Goal: Find specific page/section: Find specific page/section

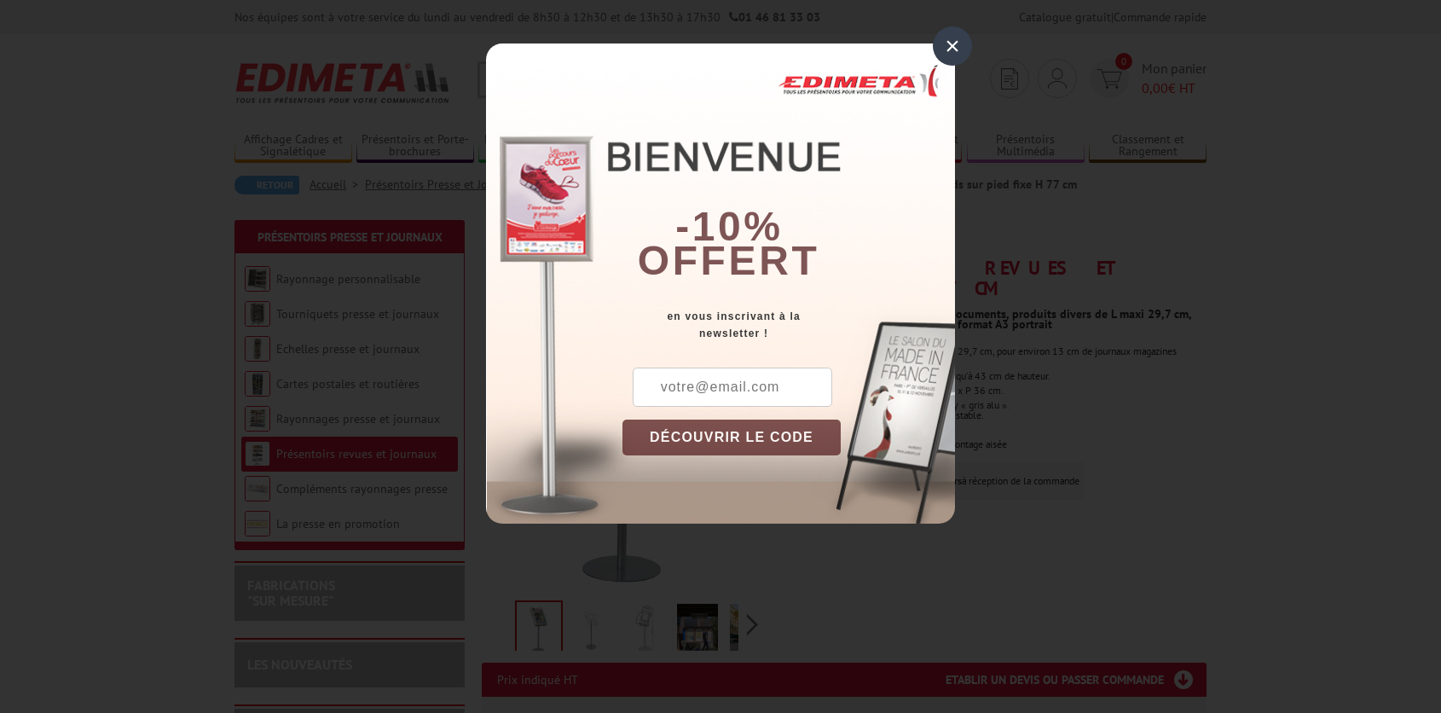
click at [955, 47] on div "×" at bounding box center [952, 45] width 39 height 39
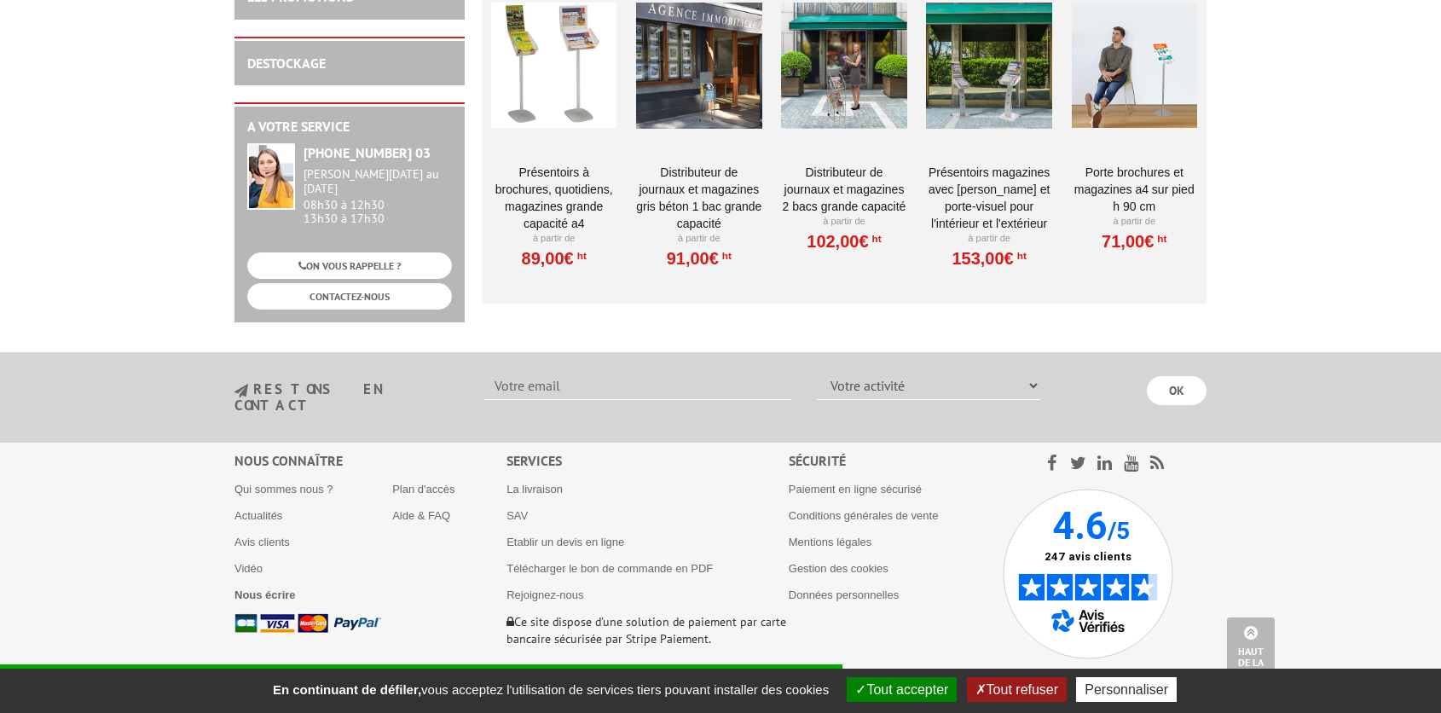
scroll to position [479, 0]
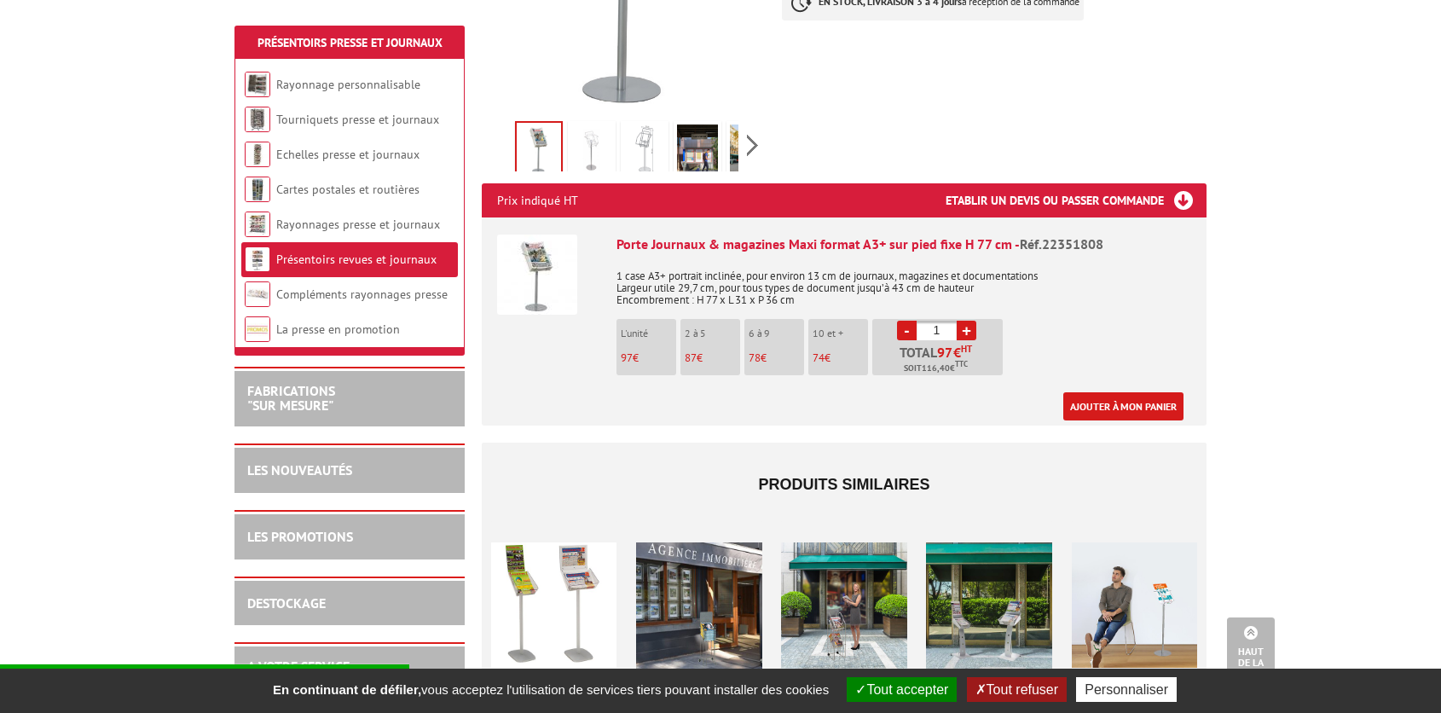
click at [316, 251] on link "Présentoirs revues et journaux" at bounding box center [356, 258] width 160 height 15
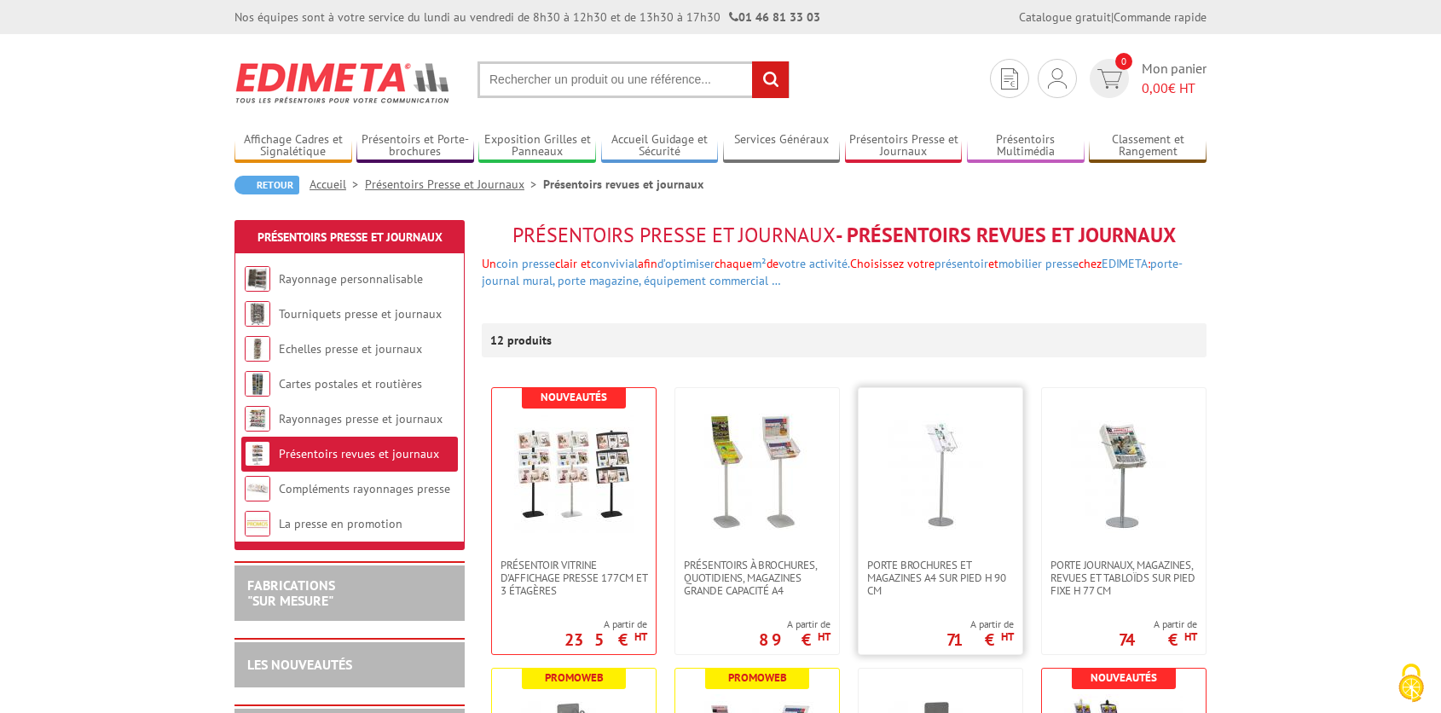
click at [957, 452] on img at bounding box center [940, 472] width 119 height 119
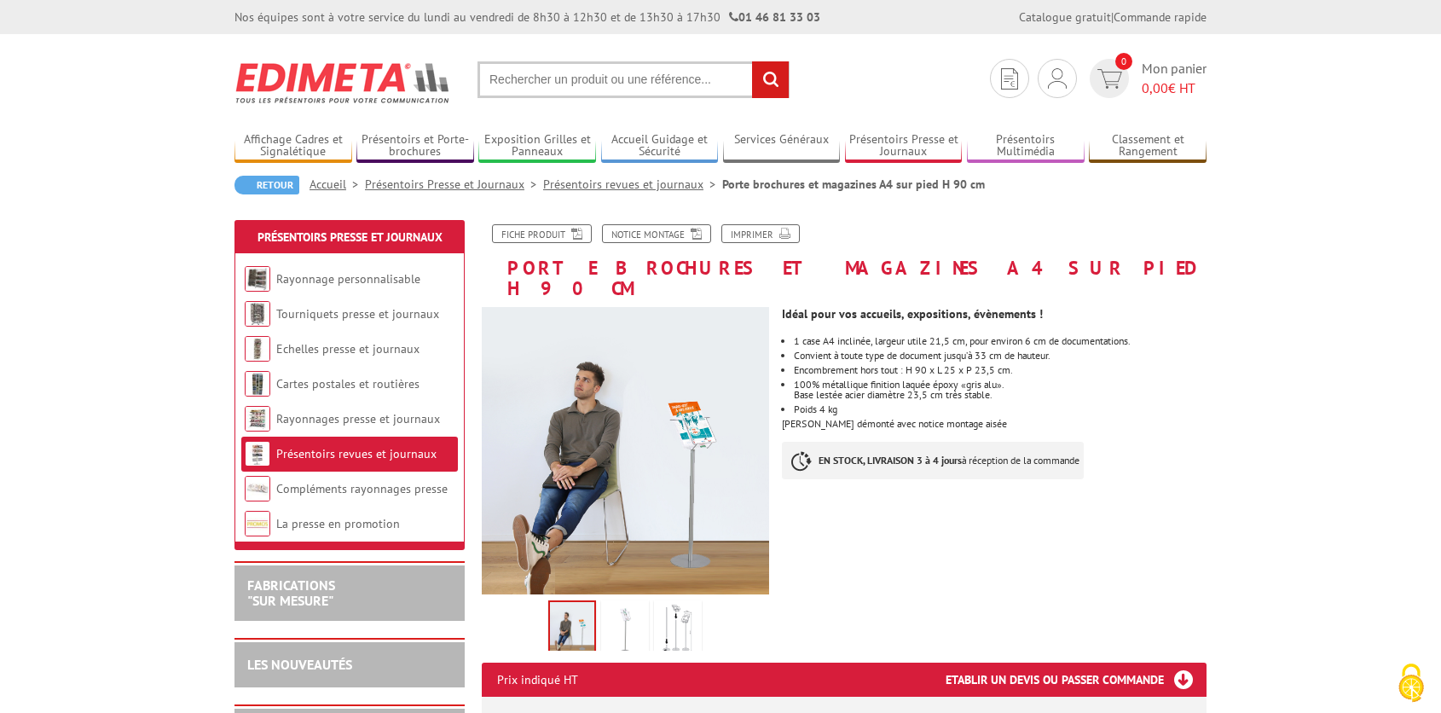
click at [671, 607] on img at bounding box center [677, 630] width 41 height 53
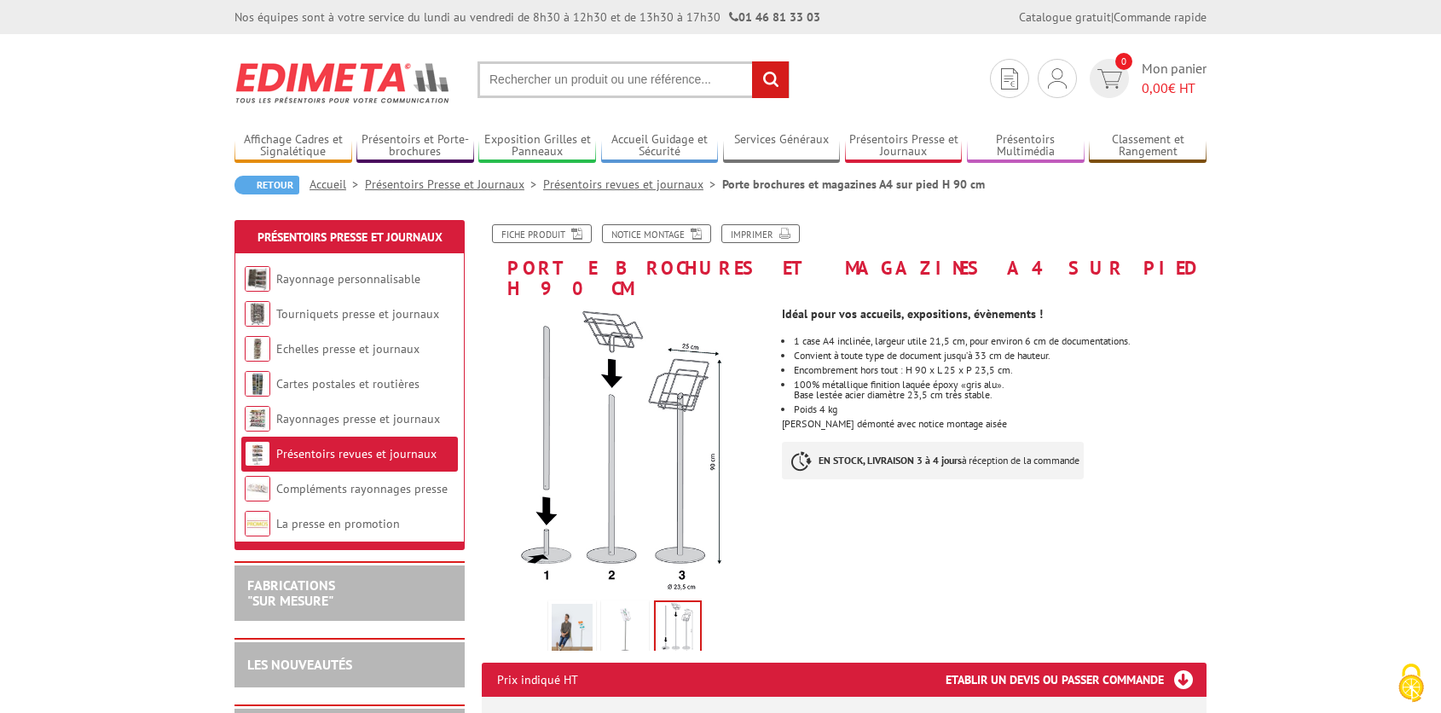
click at [631, 604] on img at bounding box center [624, 630] width 41 height 53
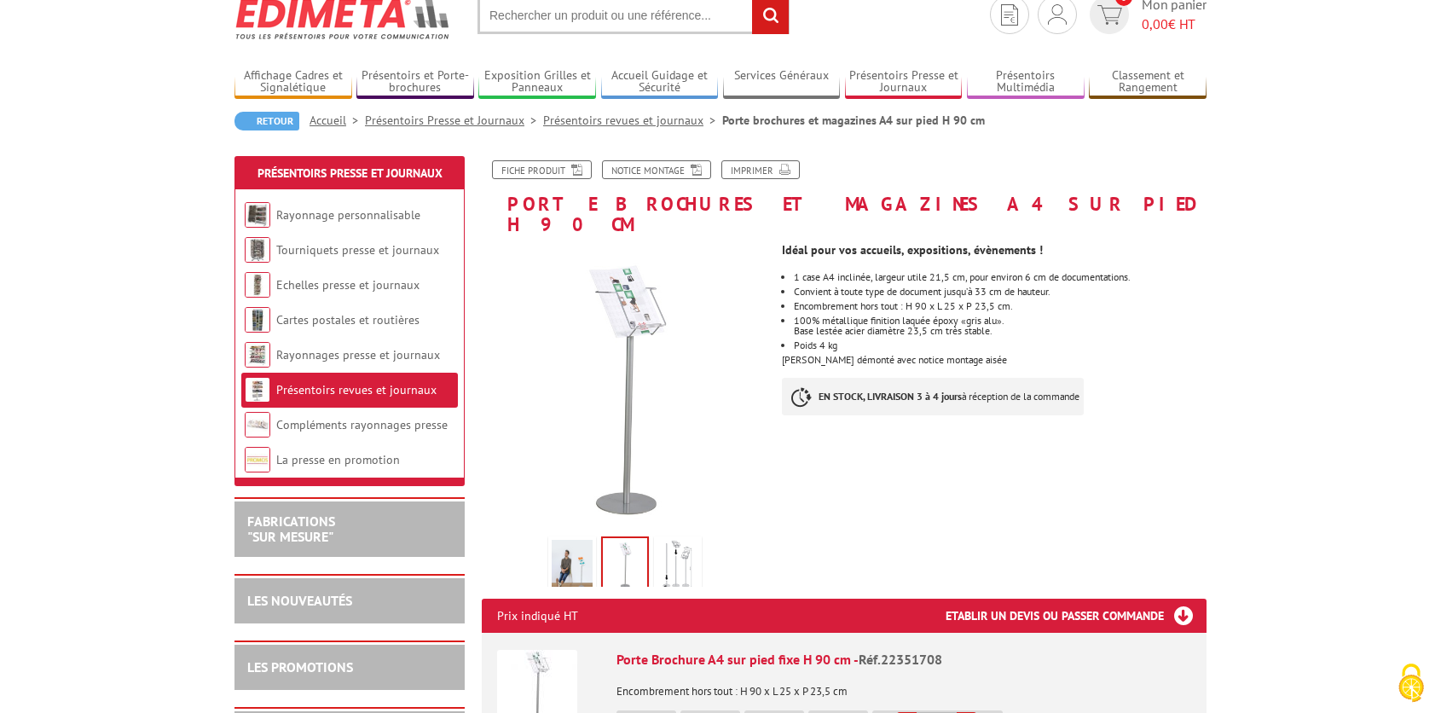
scroll to position [58, 0]
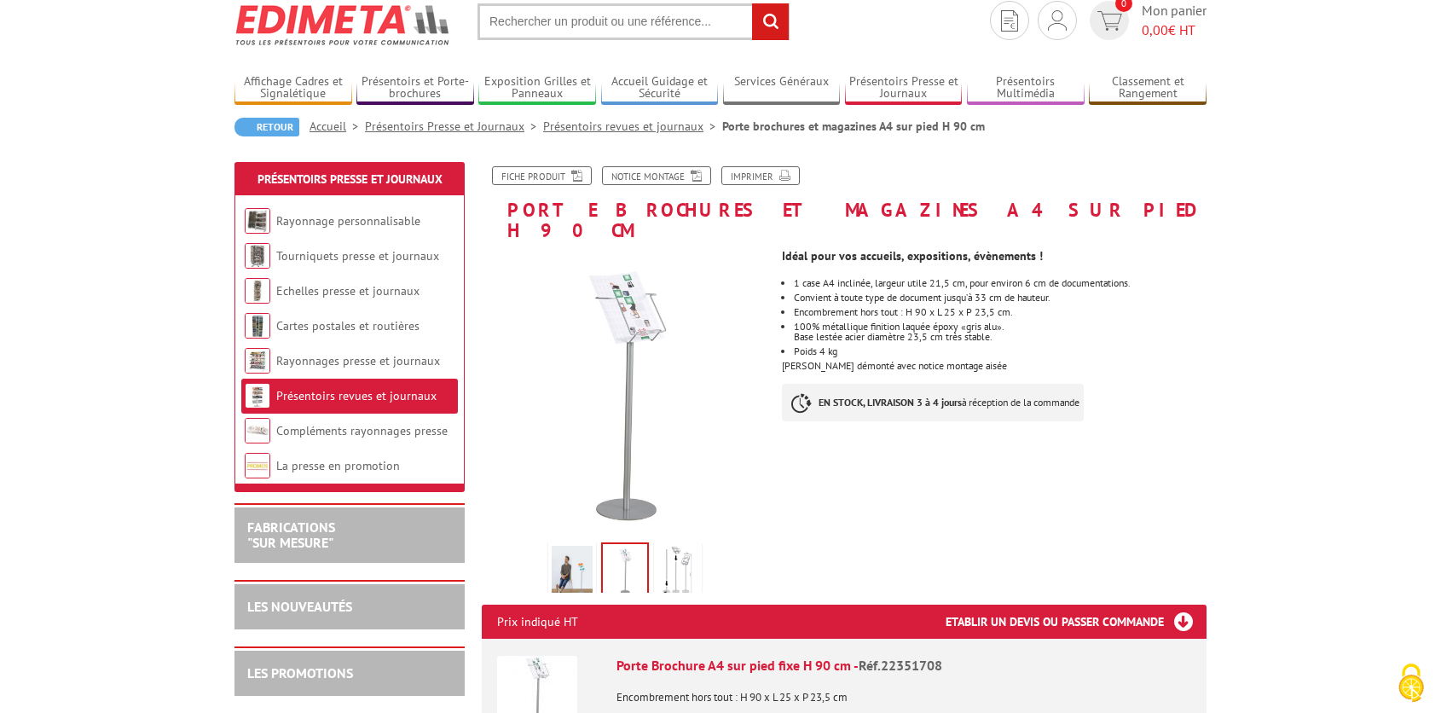
click at [575, 22] on input "text" at bounding box center [633, 21] width 312 height 37
click at [510, 20] on input "text" at bounding box center [633, 21] width 312 height 37
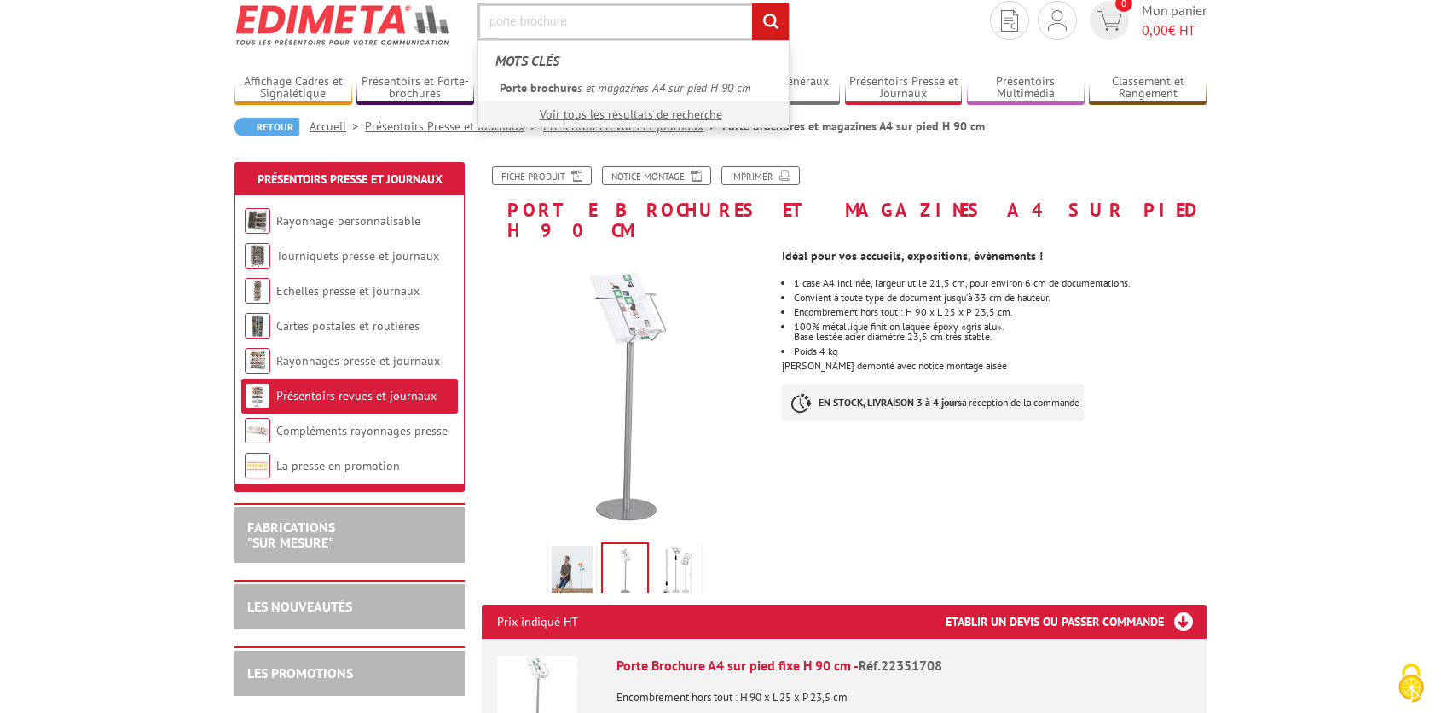
type input "porte brochure"
click at [752, 3] on input "rechercher" at bounding box center [770, 21] width 37 height 37
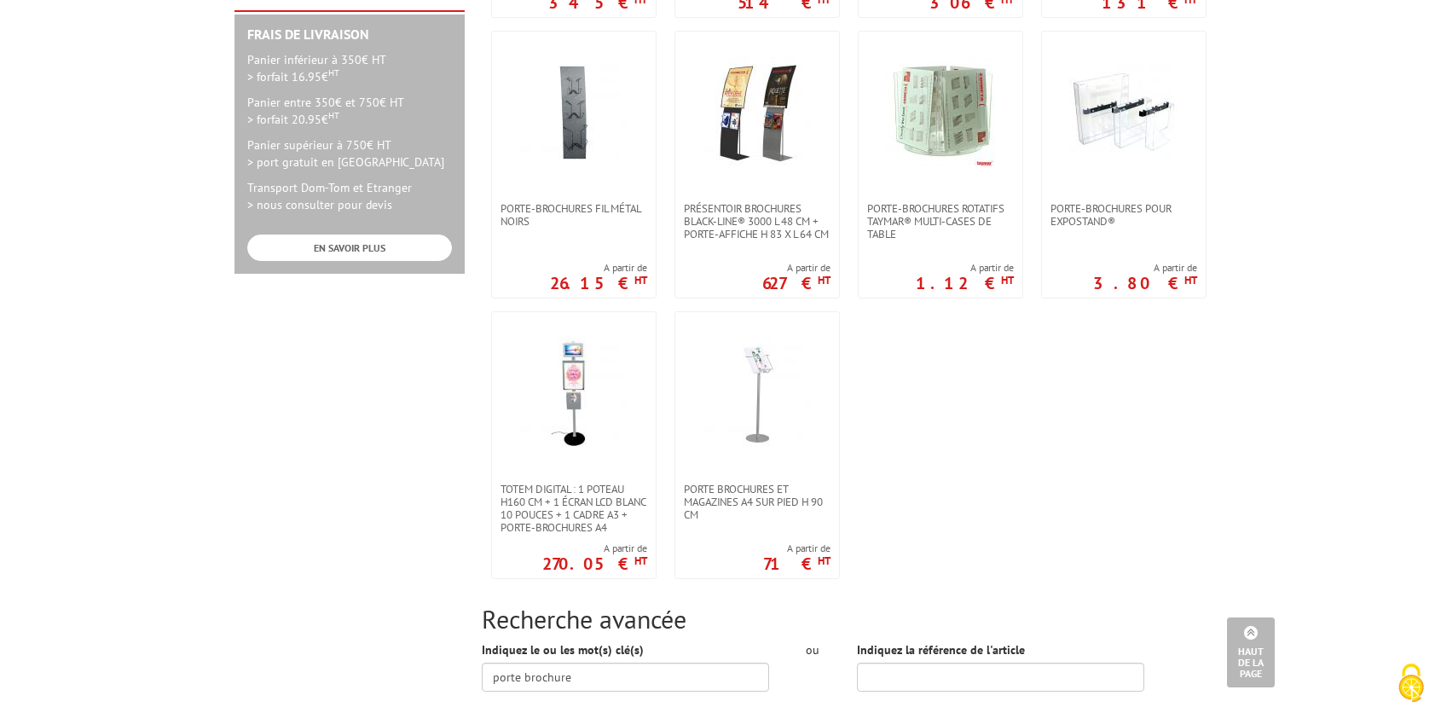
scroll to position [836, 0]
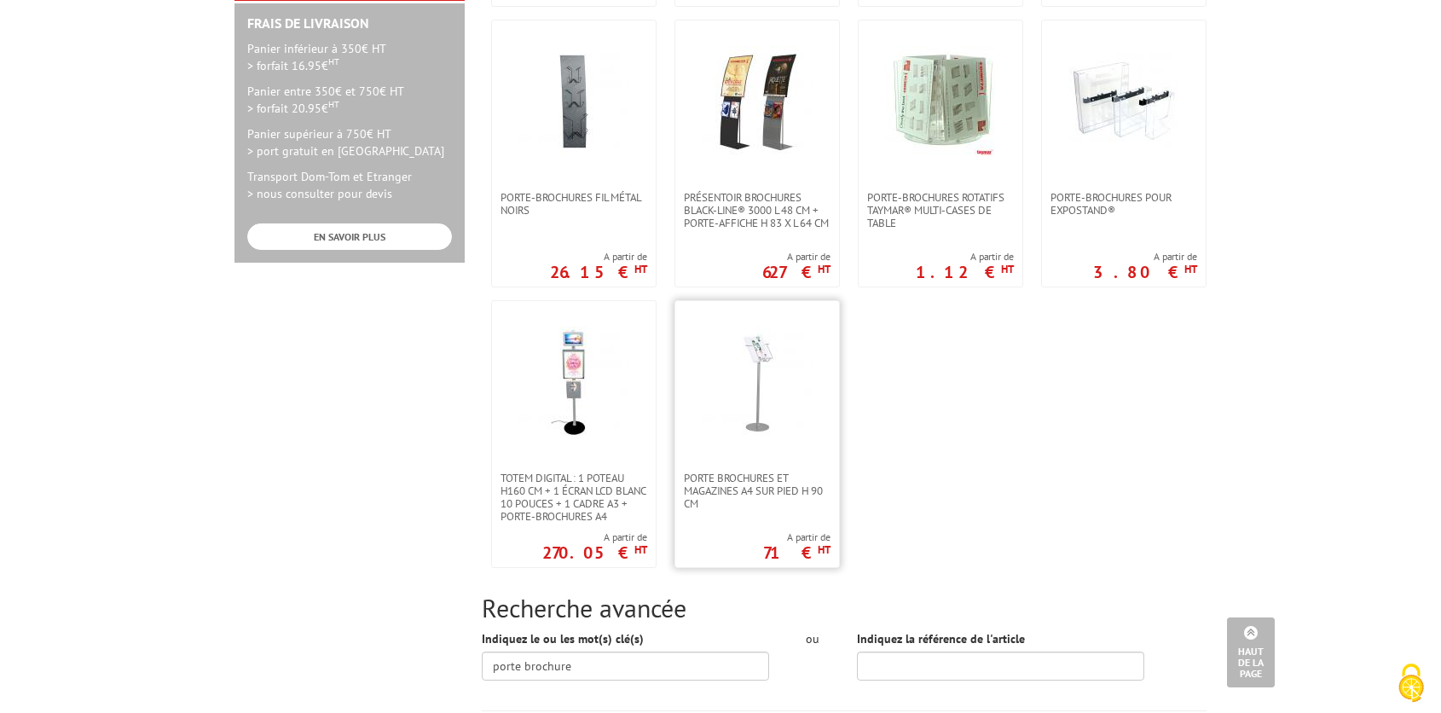
click at [762, 420] on img at bounding box center [757, 382] width 111 height 111
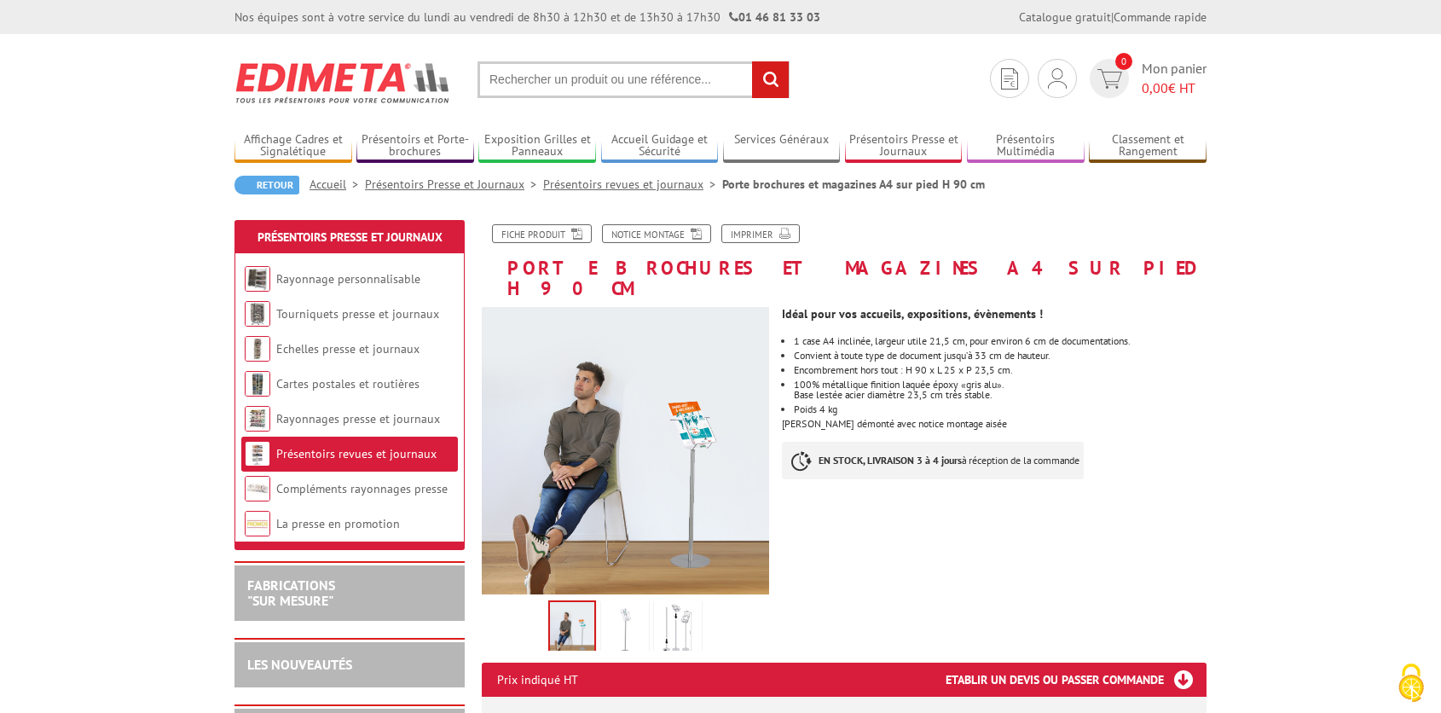
click at [586, 66] on input "text" at bounding box center [633, 79] width 312 height 37
click at [587, 76] on input "text" at bounding box center [633, 79] width 312 height 37
type input "urne avec ouverture"
click at [752, 61] on input "rechercher" at bounding box center [770, 79] width 37 height 37
